Goal: Complete application form

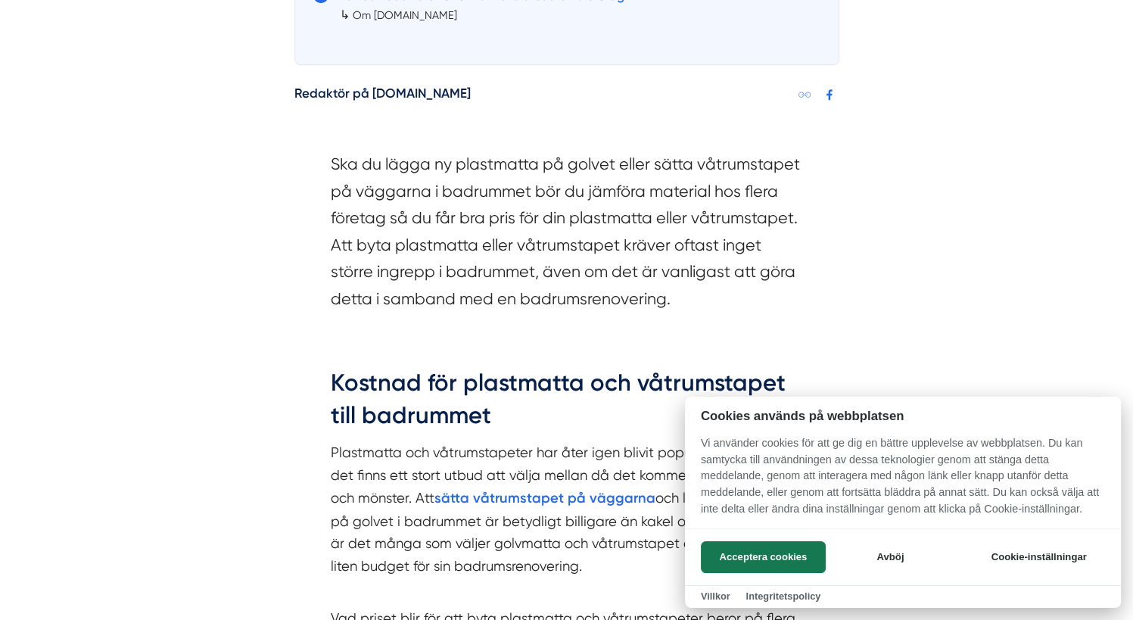
scroll to position [1135, 0]
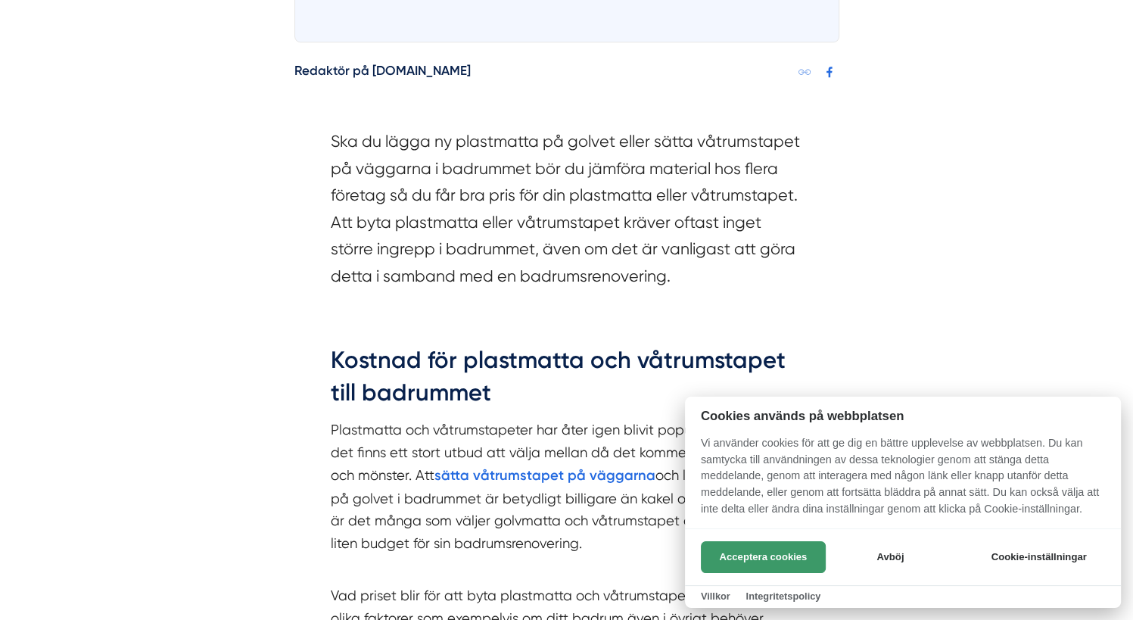
click at [766, 558] on button "Acceptera cookies" at bounding box center [763, 557] width 125 height 32
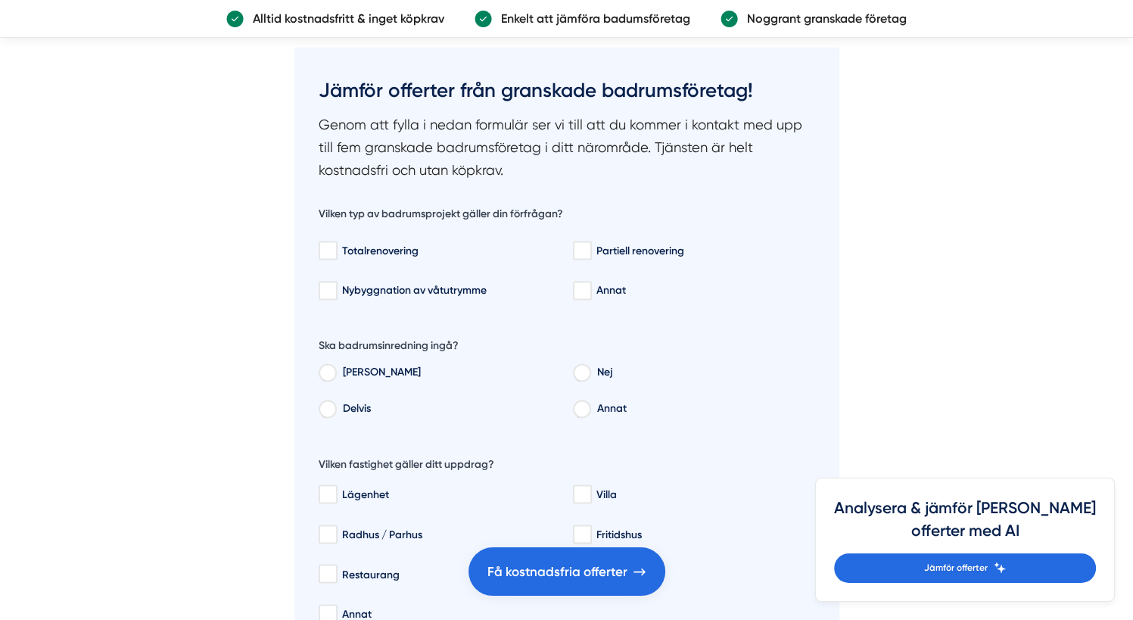
scroll to position [2421, 0]
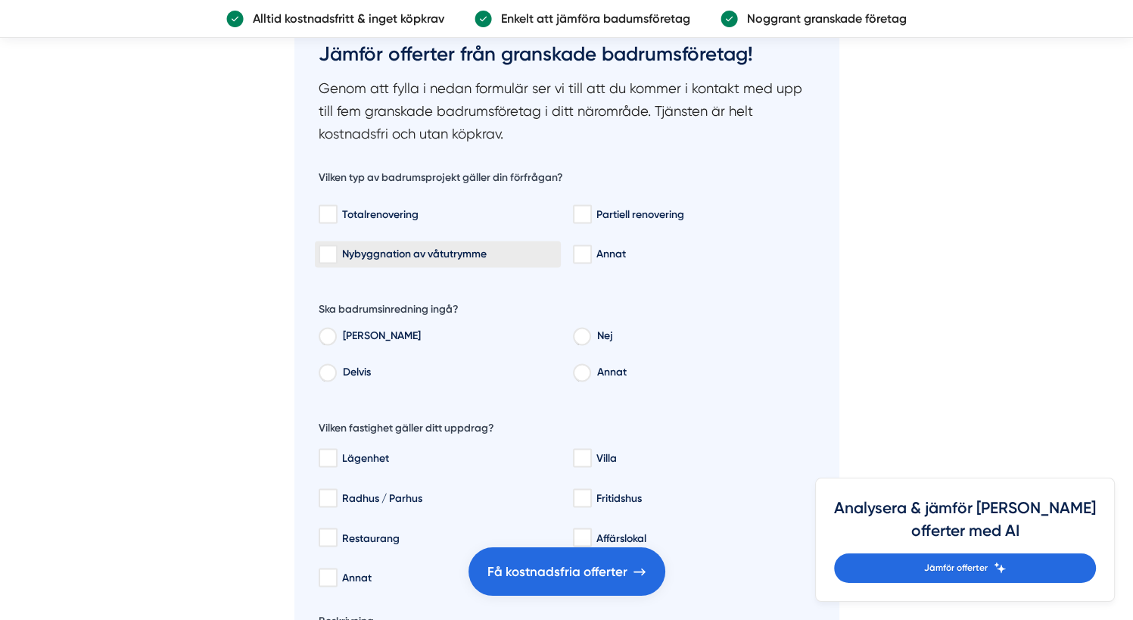
click at [360, 247] on div "Nybyggnation av våtutrymme" at bounding box center [438, 254] width 238 height 15
click at [336, 247] on input "Nybyggnation av våtutrymme" at bounding box center [327, 254] width 17 height 15
checkbox input "true"
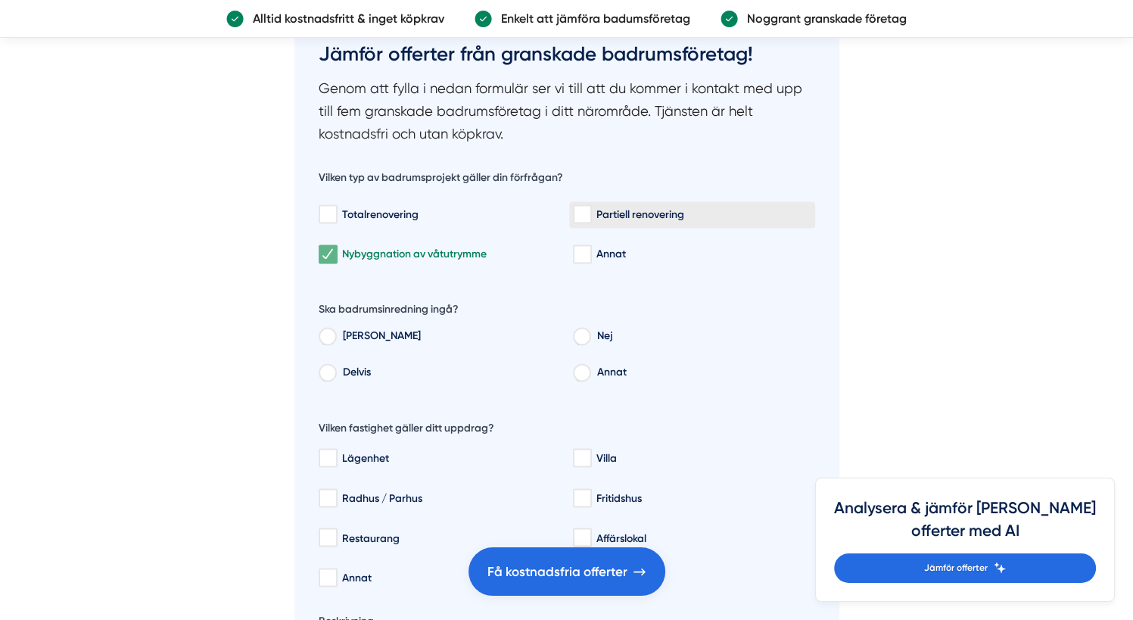
click at [636, 207] on div "Partiell renovering" at bounding box center [692, 214] width 238 height 15
click at [590, 207] on input "Partiell renovering" at bounding box center [581, 214] width 17 height 15
checkbox input "true"
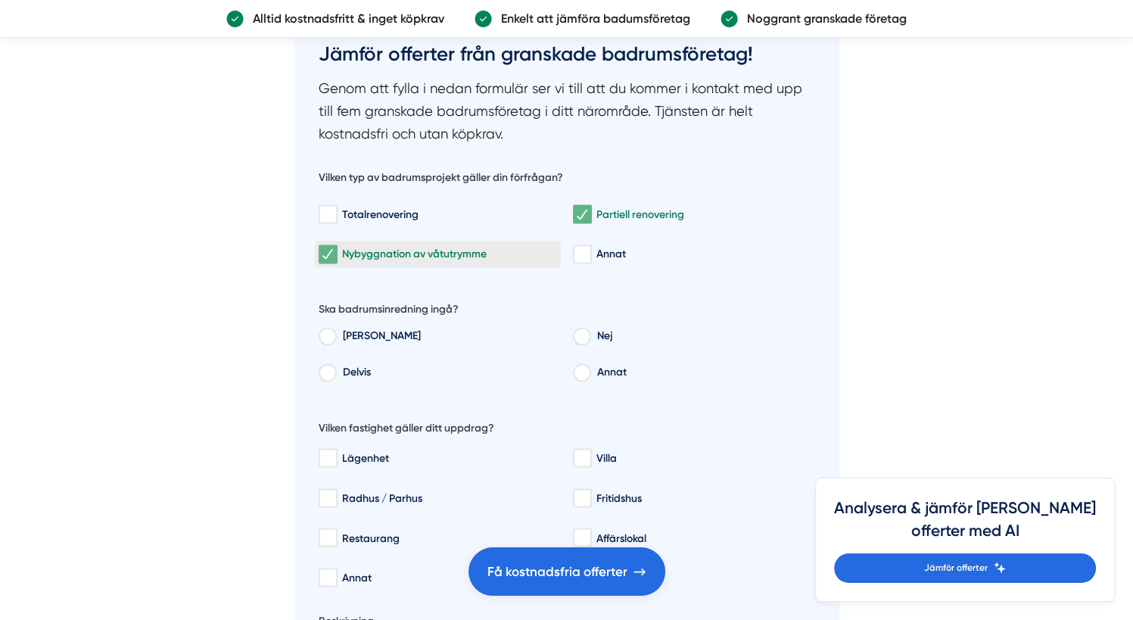
click at [460, 253] on div "Nybyggnation av våtutrymme" at bounding box center [438, 254] width 238 height 15
click at [336, 253] on input "Nybyggnation av våtutrymme" at bounding box center [327, 254] width 17 height 15
checkbox input "false"
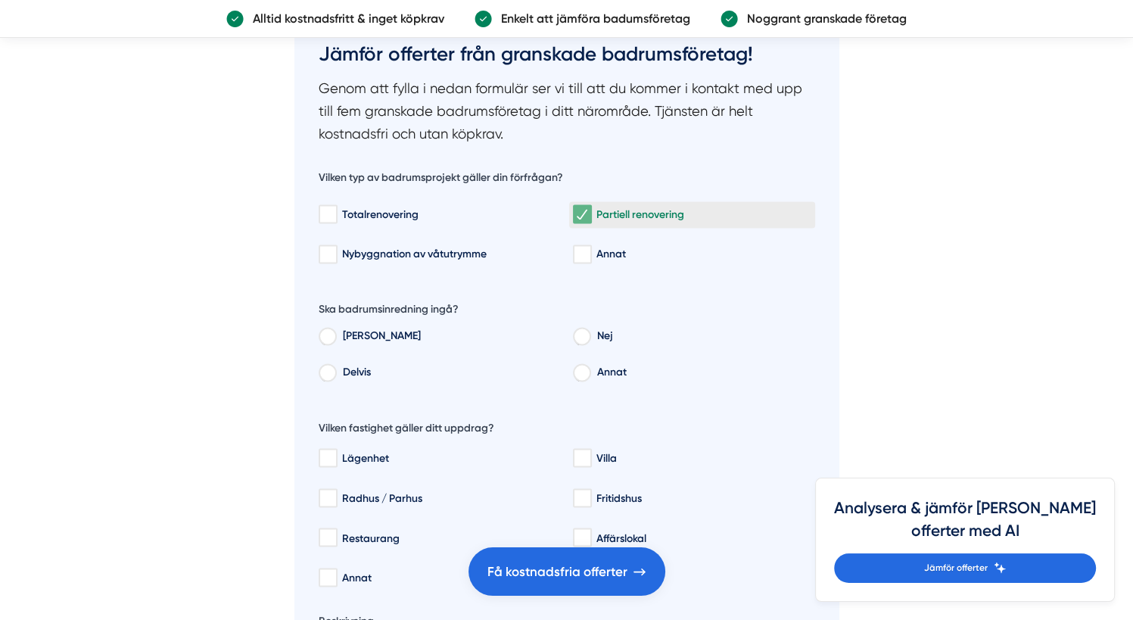
click at [598, 207] on div "Partiell renovering" at bounding box center [692, 214] width 238 height 15
click at [590, 207] on input "Partiell renovering" at bounding box center [581, 214] width 17 height 15
checkbox input "false"
click at [602, 334] on label "Nej" at bounding box center [701, 338] width 225 height 23
click at [589, 334] on input "Nej" at bounding box center [581, 338] width 17 height 14
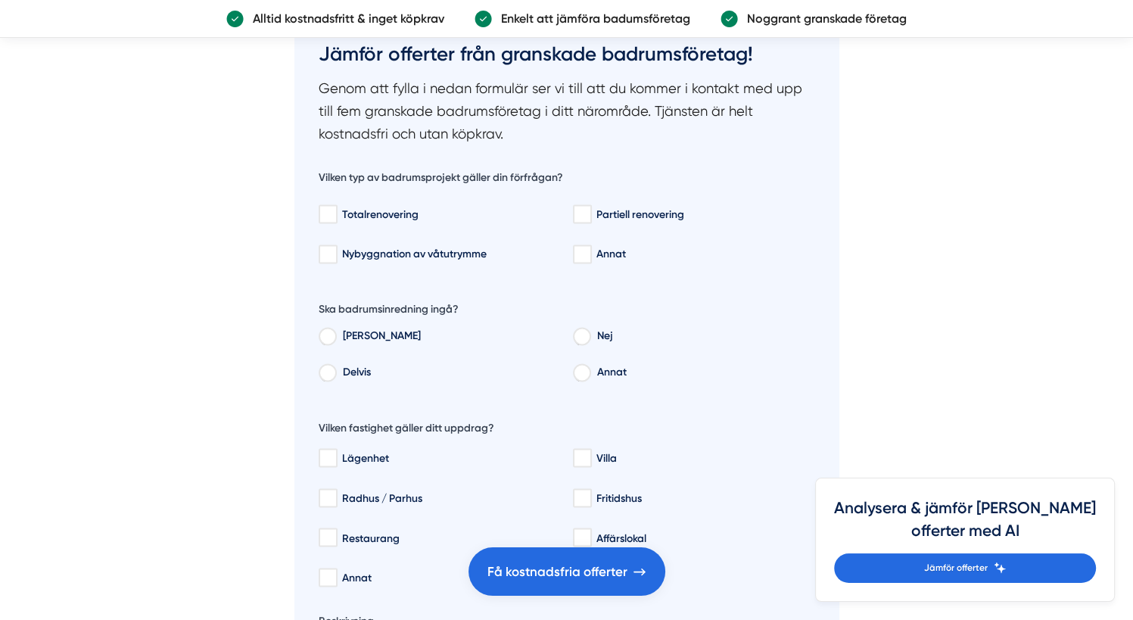
radio input "true"
click at [470, 250] on div "Nybyggnation av våtutrymme" at bounding box center [438, 254] width 238 height 15
click at [336, 250] on input "Nybyggnation av våtutrymme" at bounding box center [327, 254] width 17 height 15
checkbox input "true"
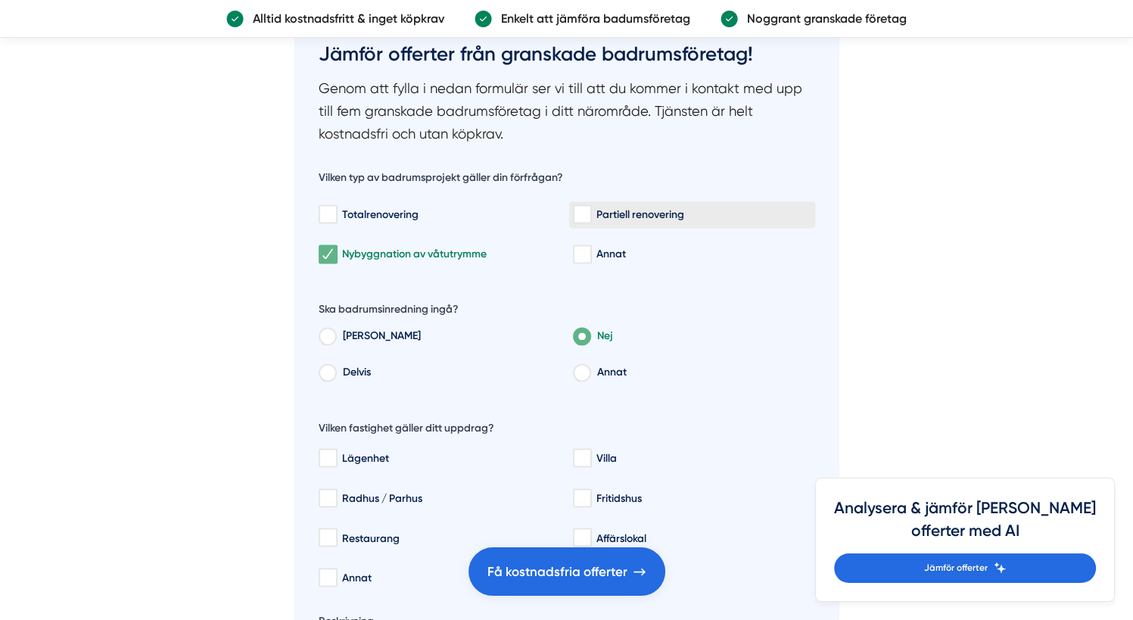
click at [639, 208] on div "Partiell renovering" at bounding box center [692, 214] width 238 height 15
click at [590, 208] on input "Partiell renovering" at bounding box center [581, 214] width 17 height 15
checkbox input "true"
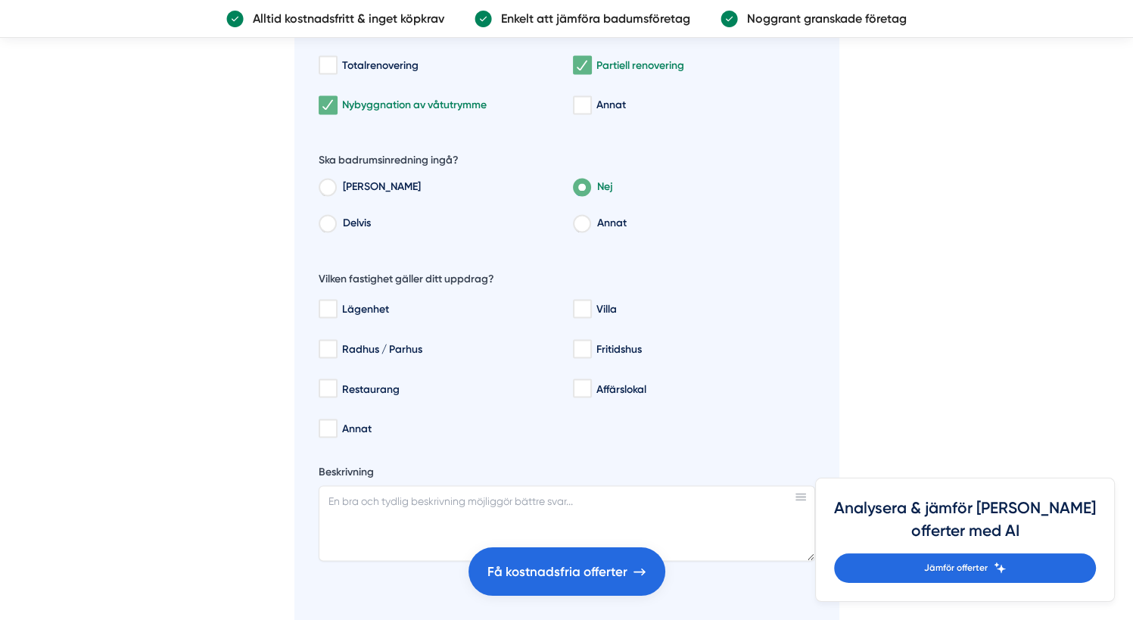
scroll to position [2573, 0]
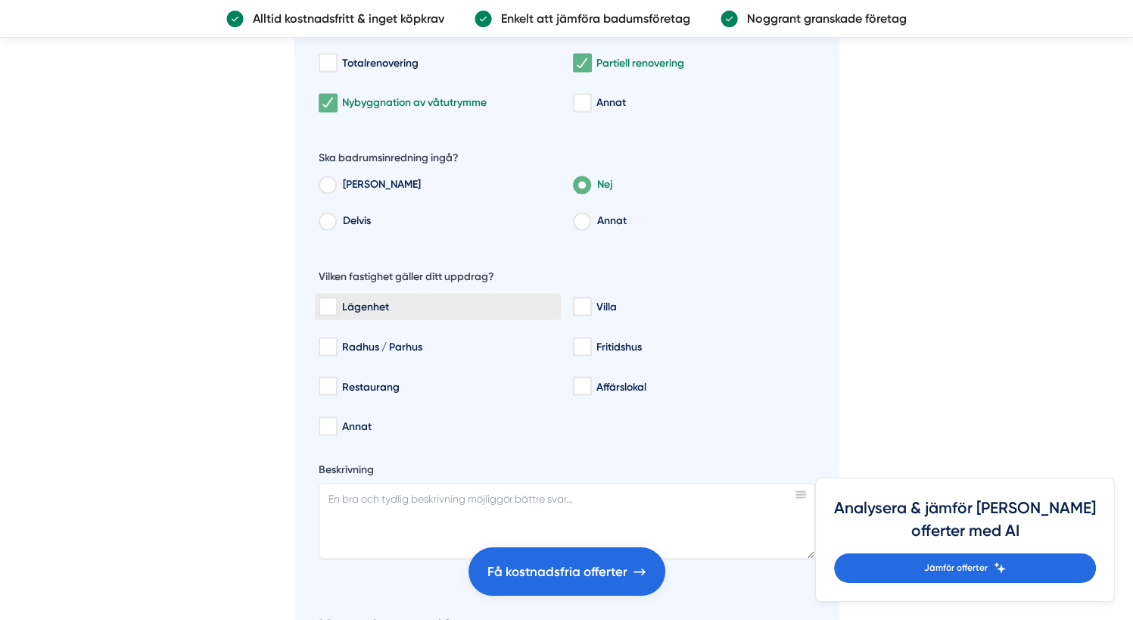
click at [331, 304] on input "Lägenhet" at bounding box center [327, 306] width 17 height 15
checkbox input "true"
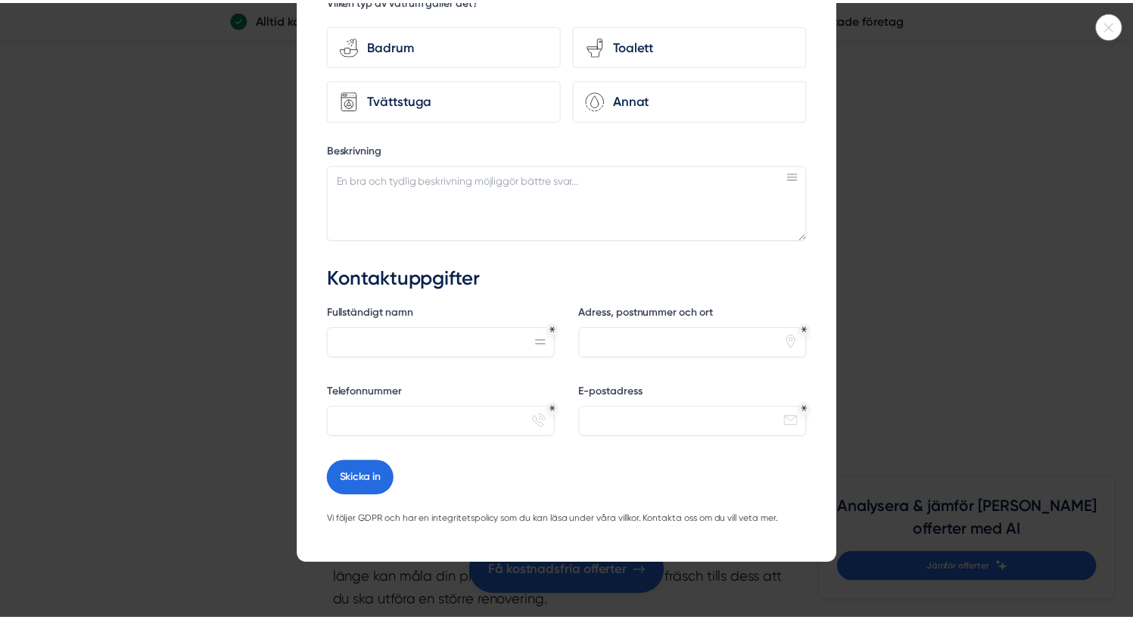
scroll to position [0, 0]
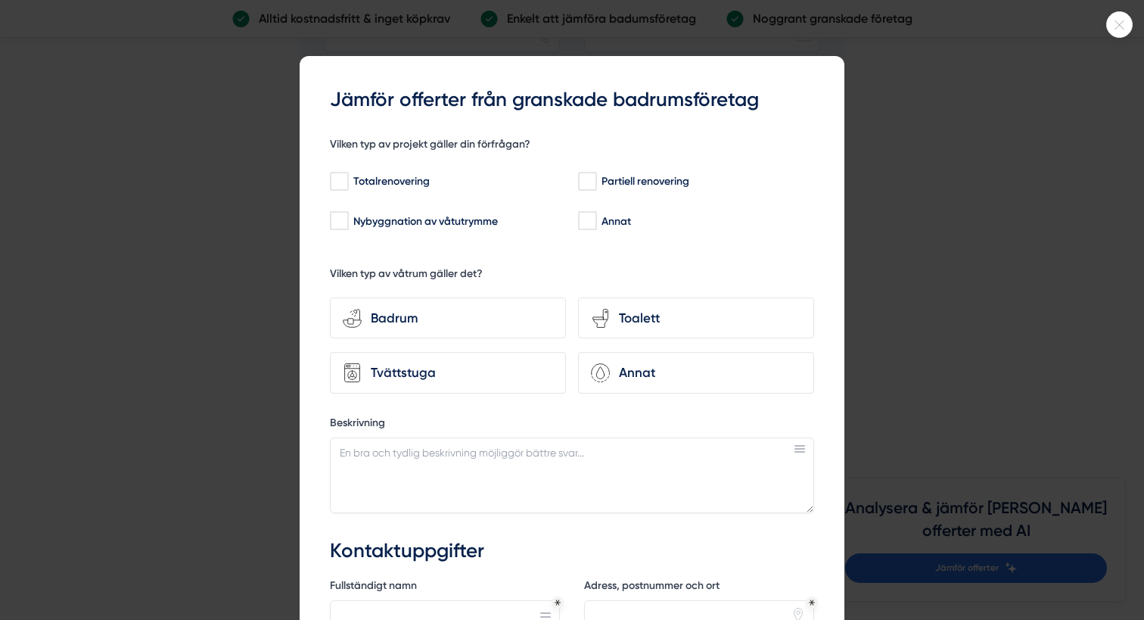
click at [876, 253] on div at bounding box center [572, 310] width 1144 height 620
